Goal: Task Accomplishment & Management: Use online tool/utility

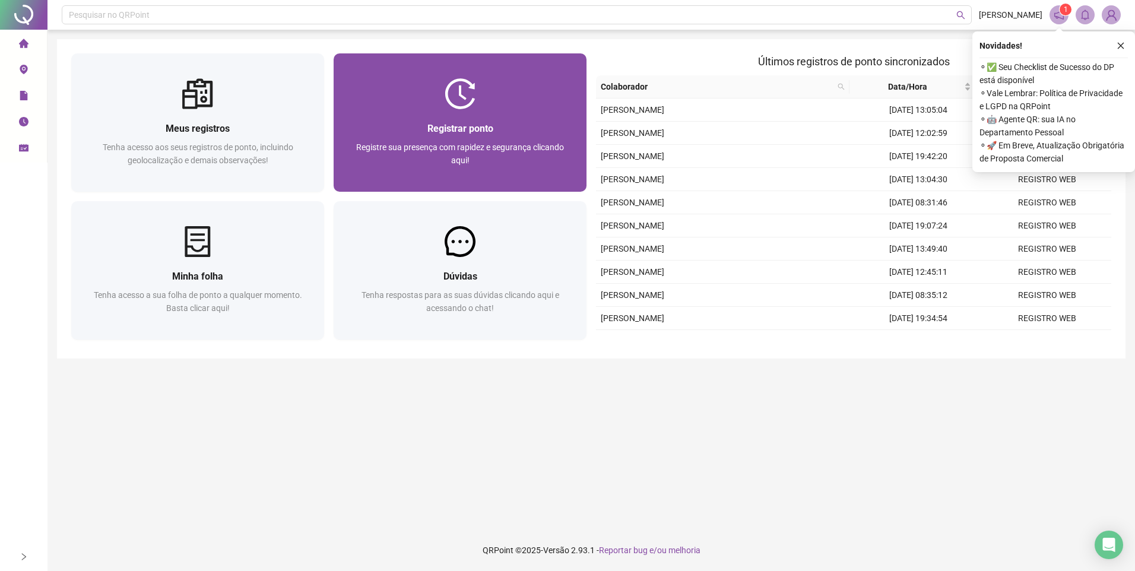
click at [468, 129] on span "Registrar ponto" at bounding box center [460, 128] width 66 height 11
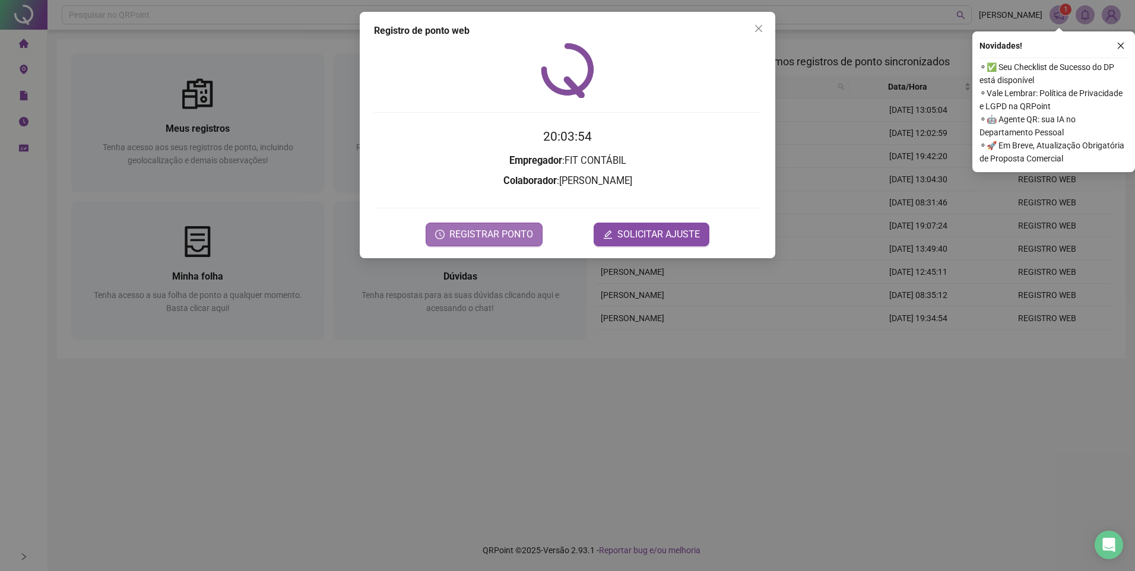
click at [466, 229] on span "REGISTRAR PONTO" at bounding box center [491, 234] width 84 height 14
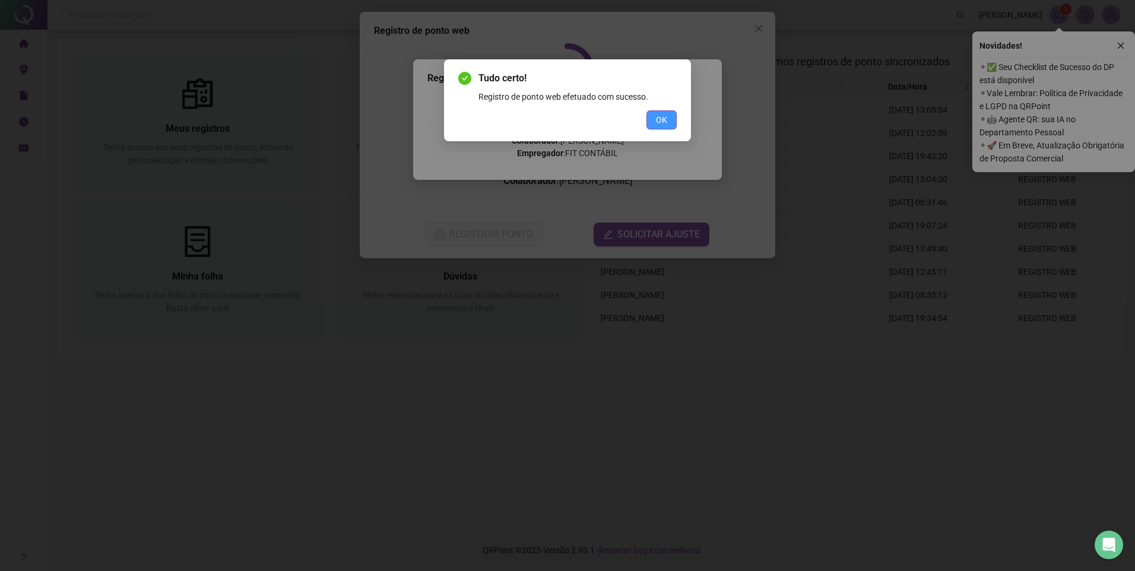
click at [654, 123] on button "OK" at bounding box center [662, 119] width 30 height 19
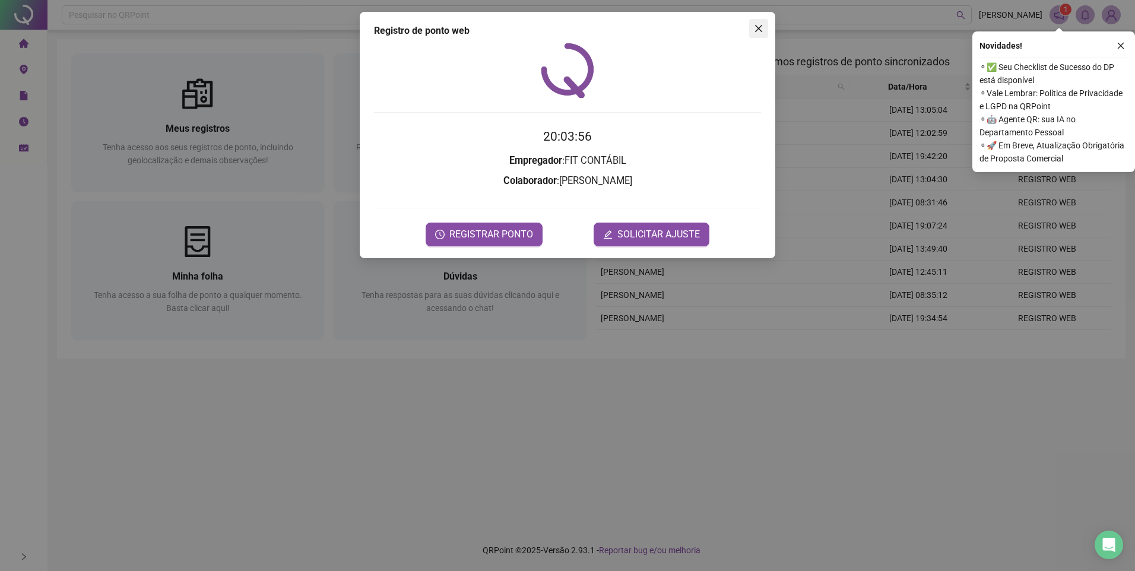
click at [758, 29] on icon "close" at bounding box center [758, 28] width 7 height 7
